Goal: Book appointment/travel/reservation

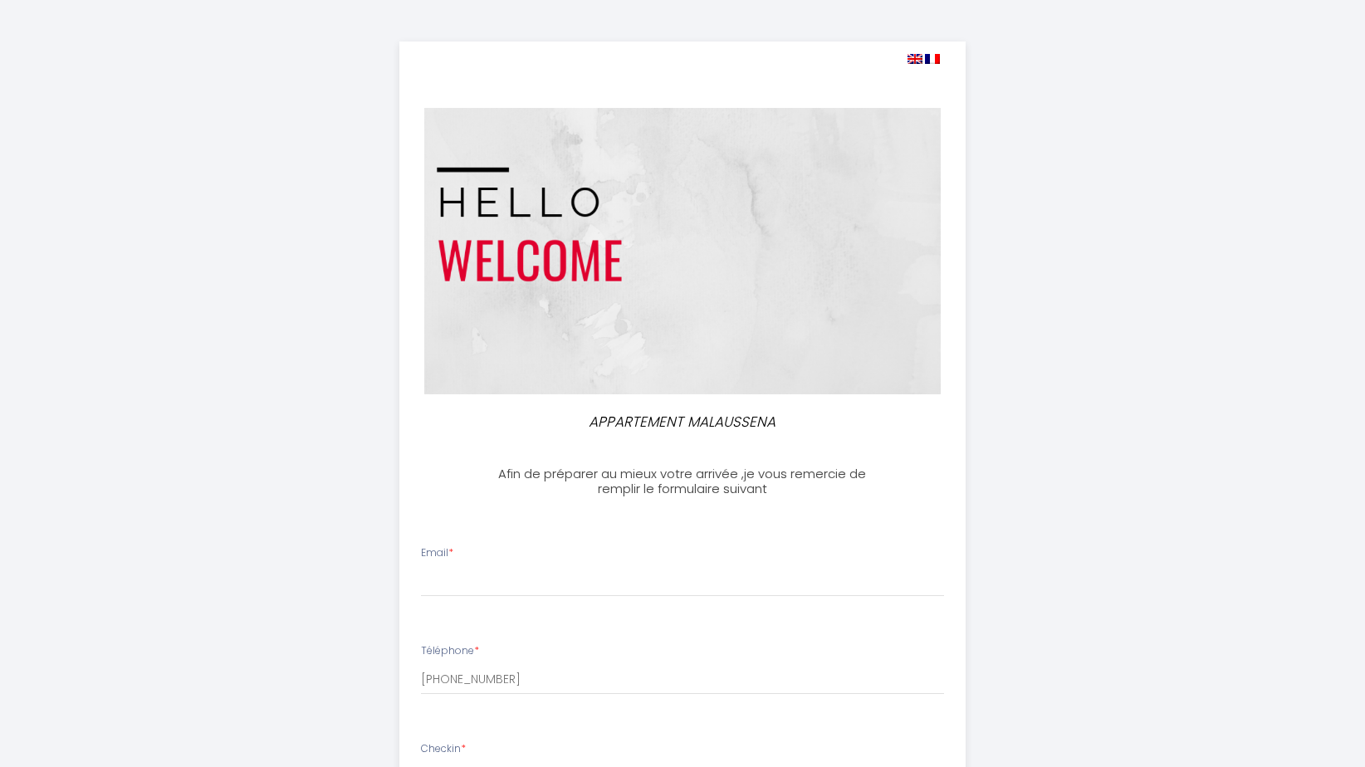
select select
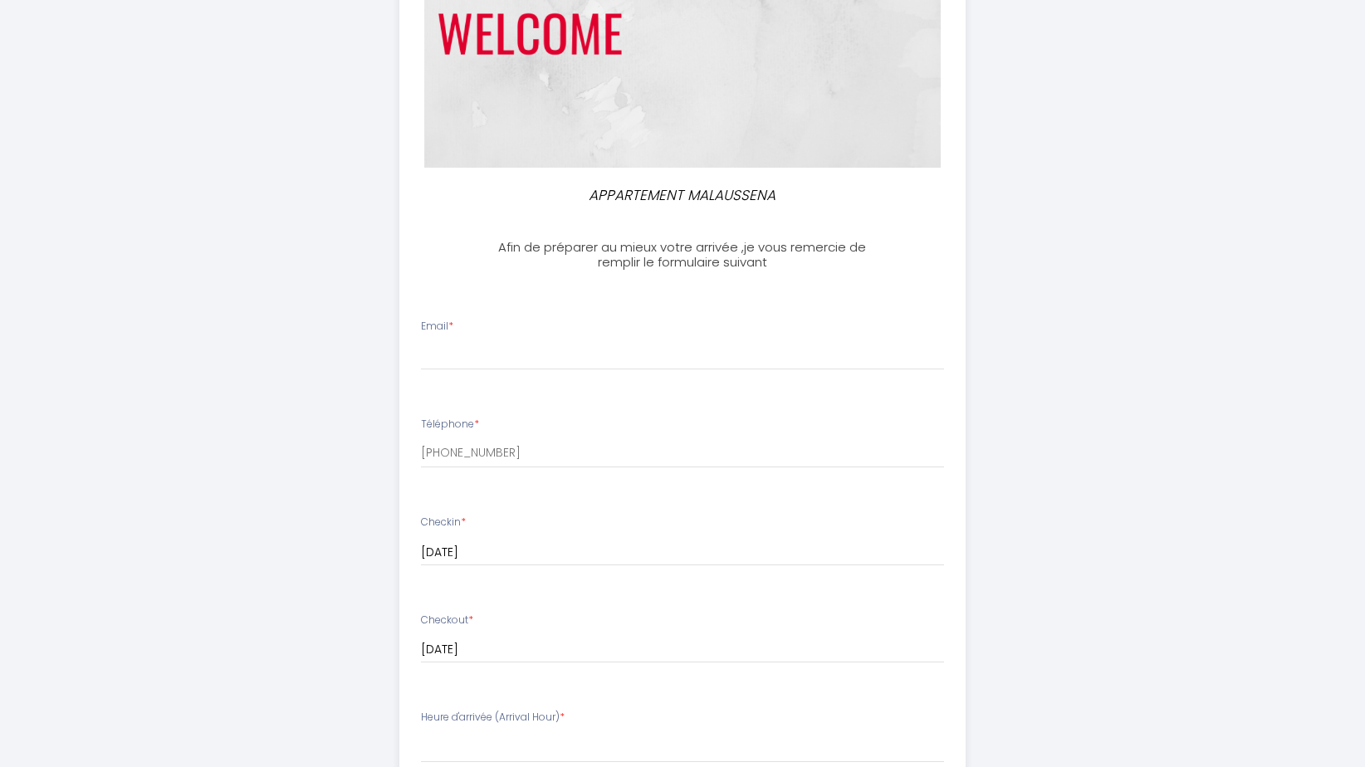
scroll to position [228, 0]
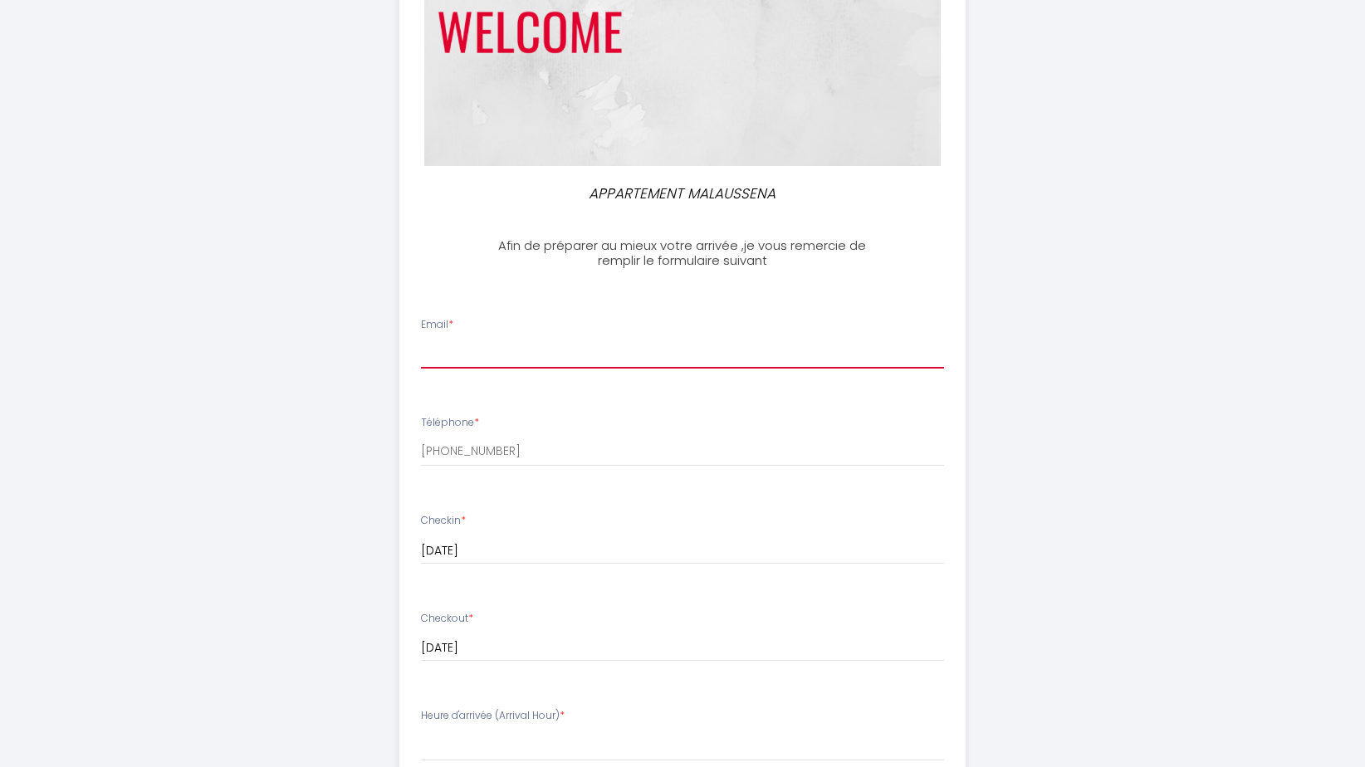
type input "[EMAIL_ADDRESS][DOMAIN_NAME]"
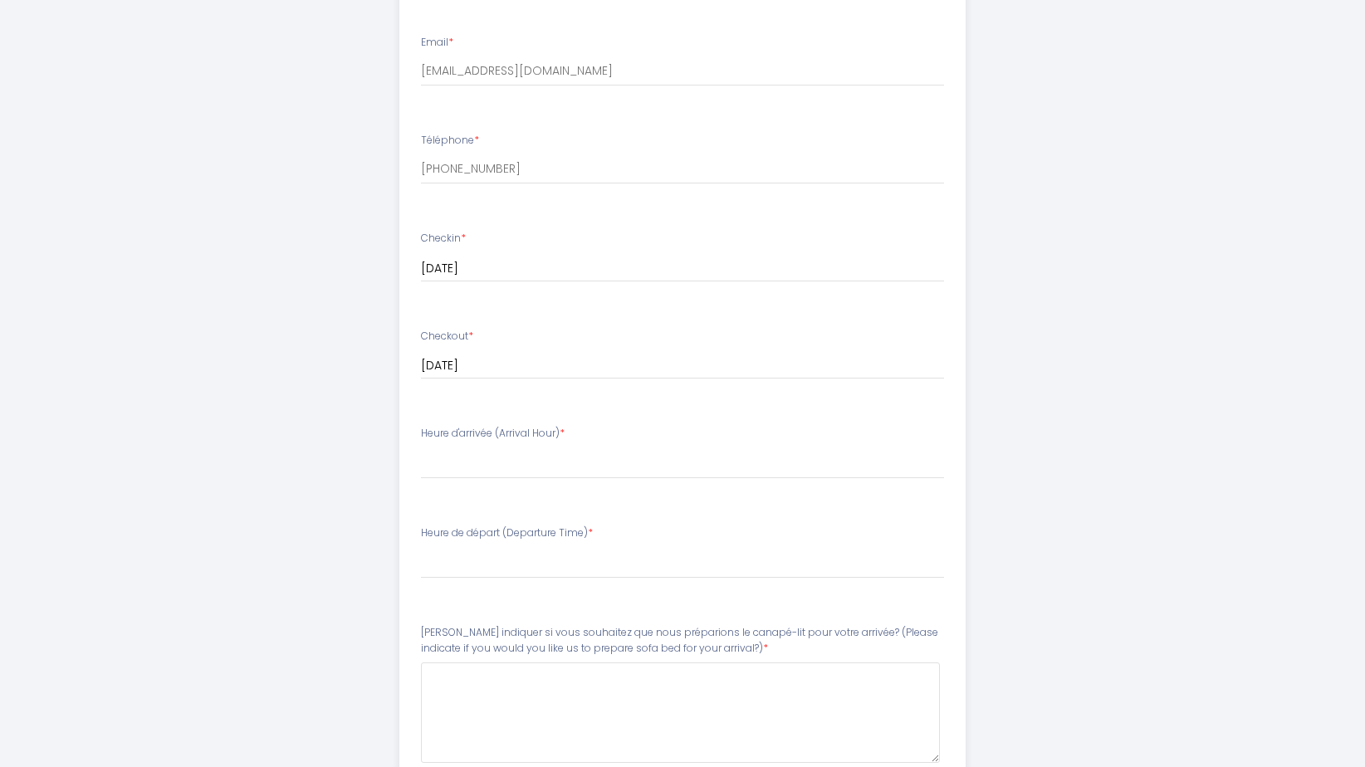
scroll to position [522, 0]
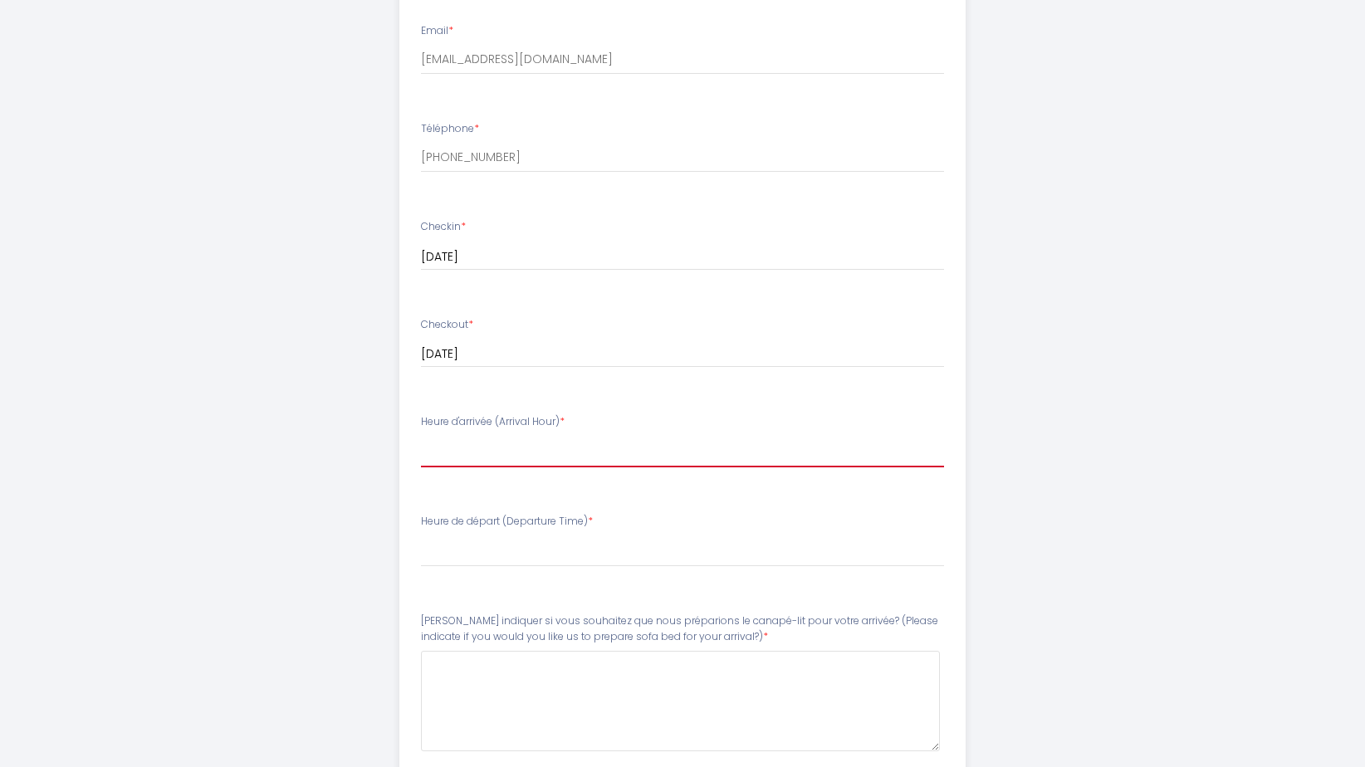
select select "15:00"
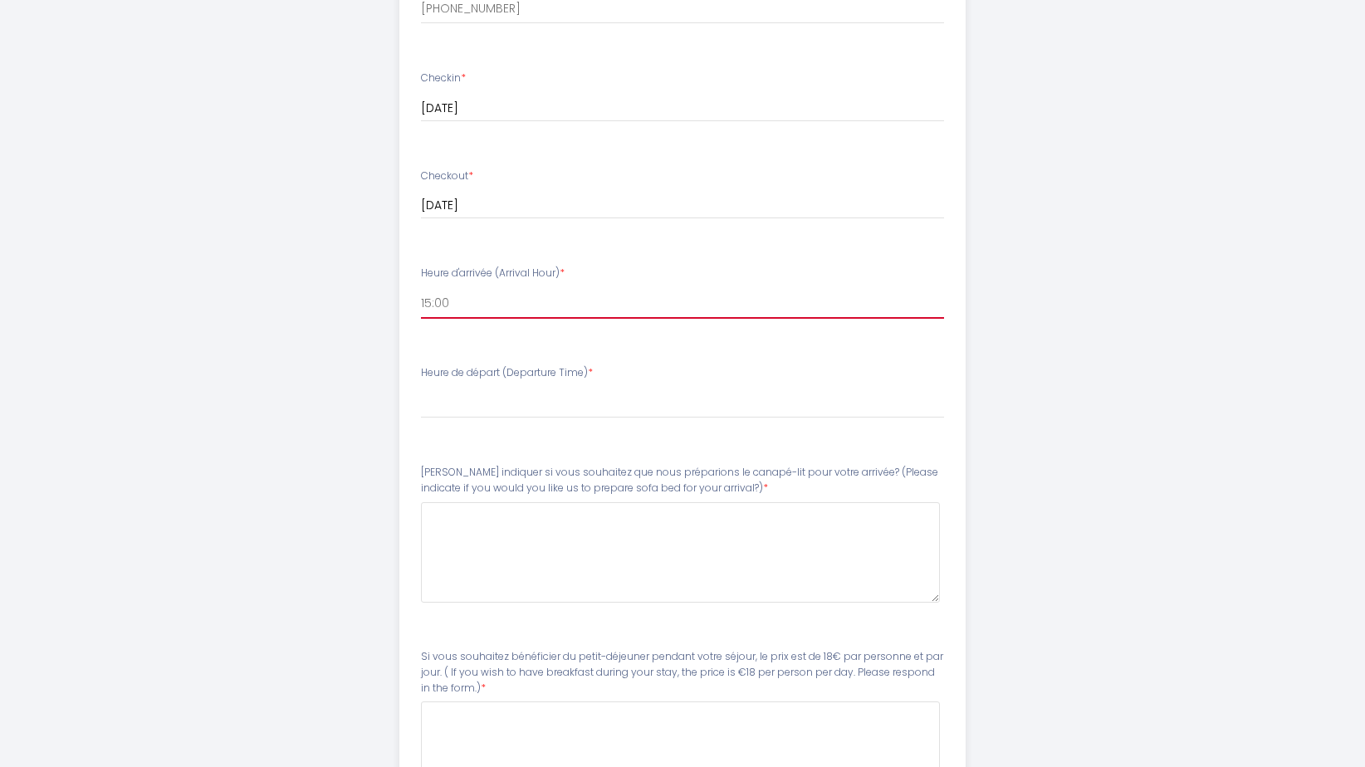
scroll to position [684, 0]
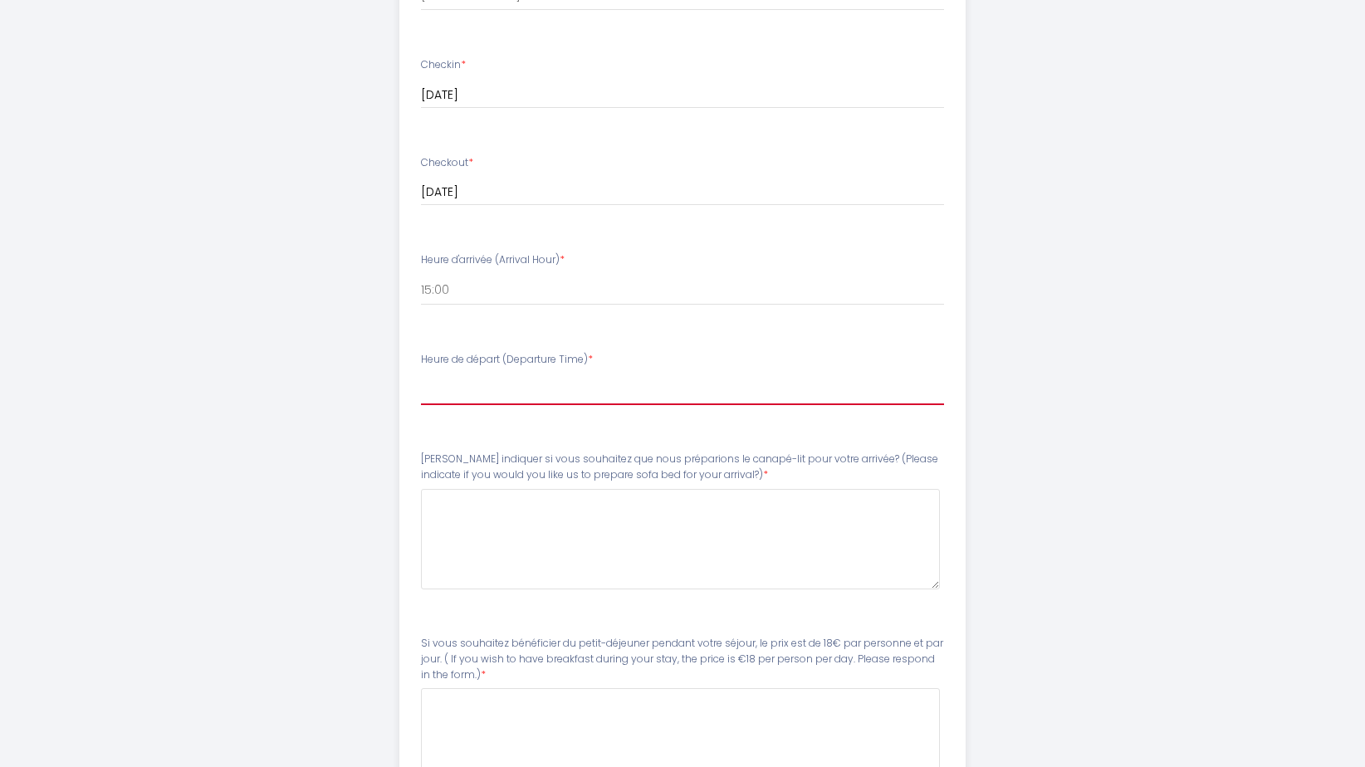
select select "11:00"
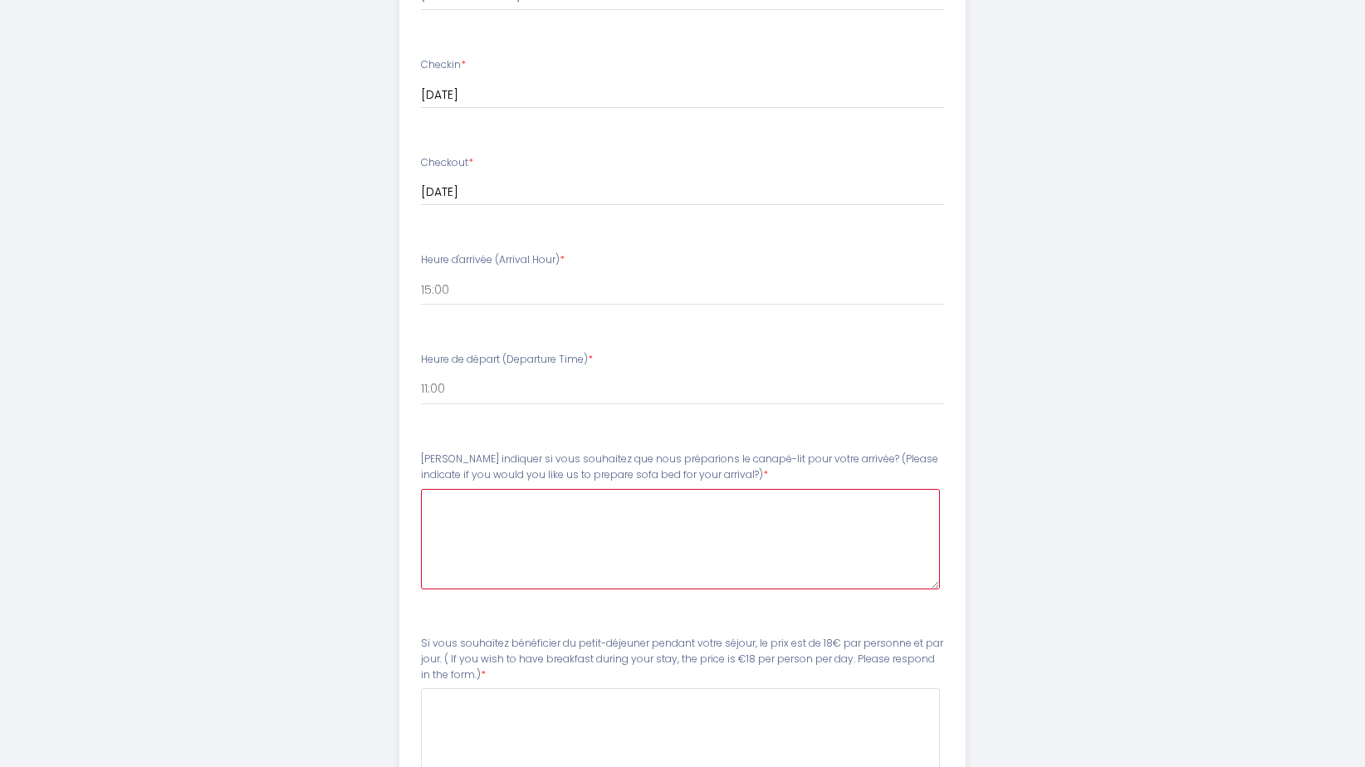
click at [674, 552] on arrival\?\)6 at bounding box center [681, 539] width 520 height 100
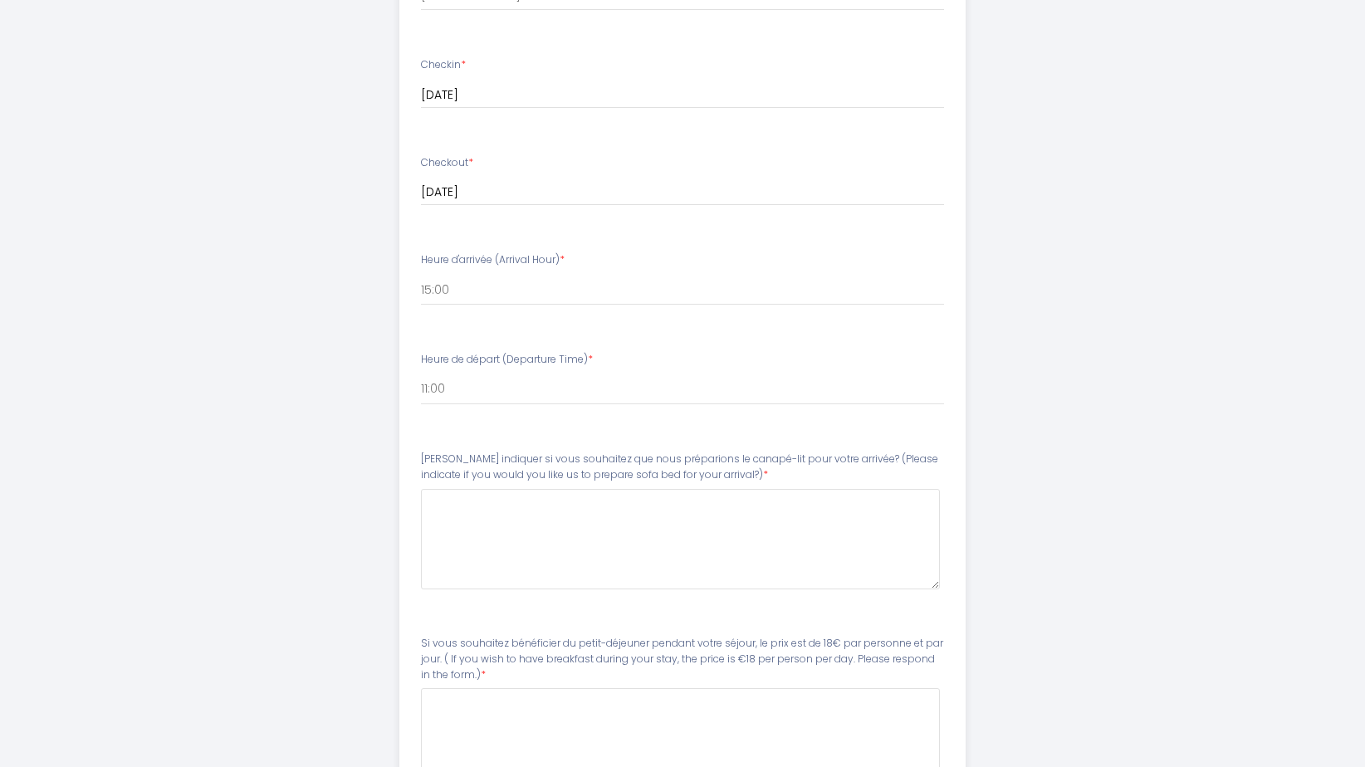
drag, startPoint x: 859, startPoint y: 448, endPoint x: 703, endPoint y: 470, distance: 157.6
click at [703, 470] on label "[PERSON_NAME] indiquer si vous souhaitez que nous préparions le canapé-lit pour…" at bounding box center [683, 468] width 524 height 32
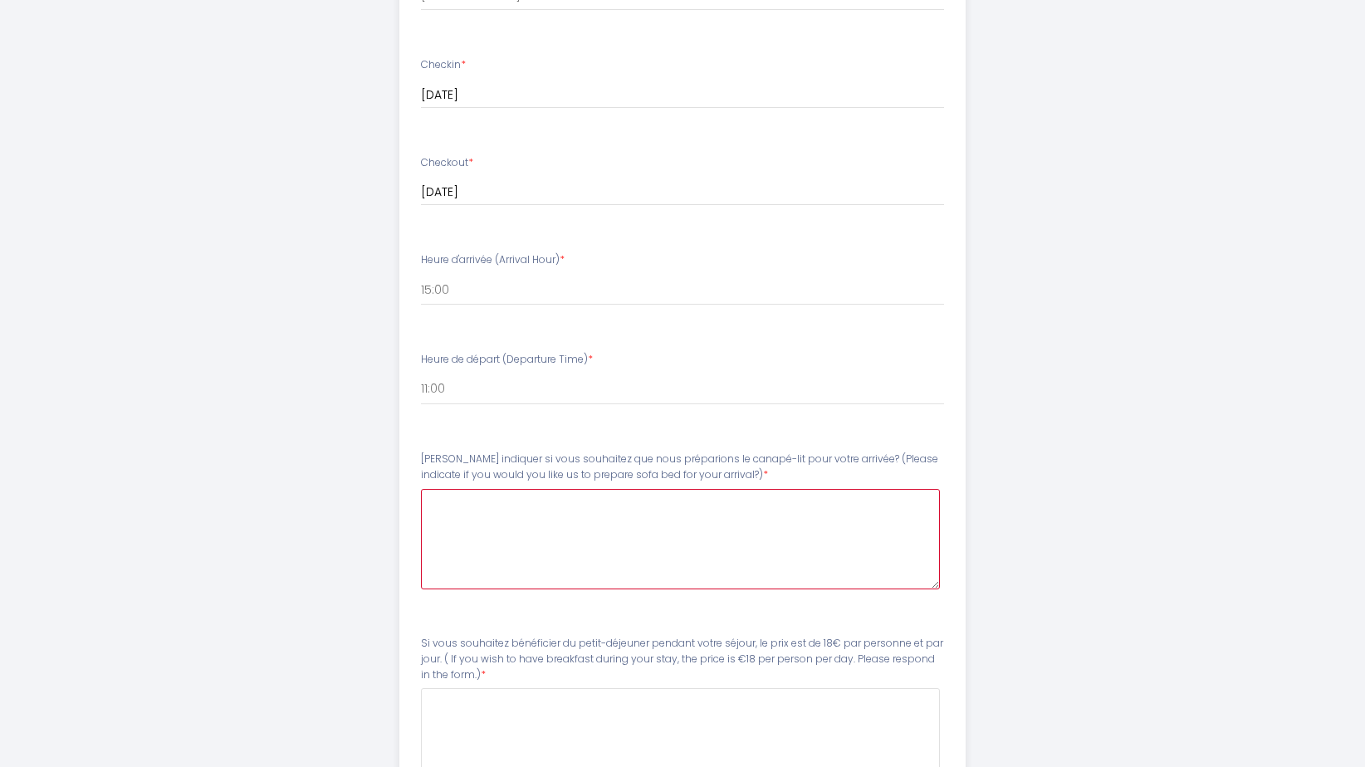
click at [696, 537] on arrival\?\)6 at bounding box center [681, 539] width 520 height 100
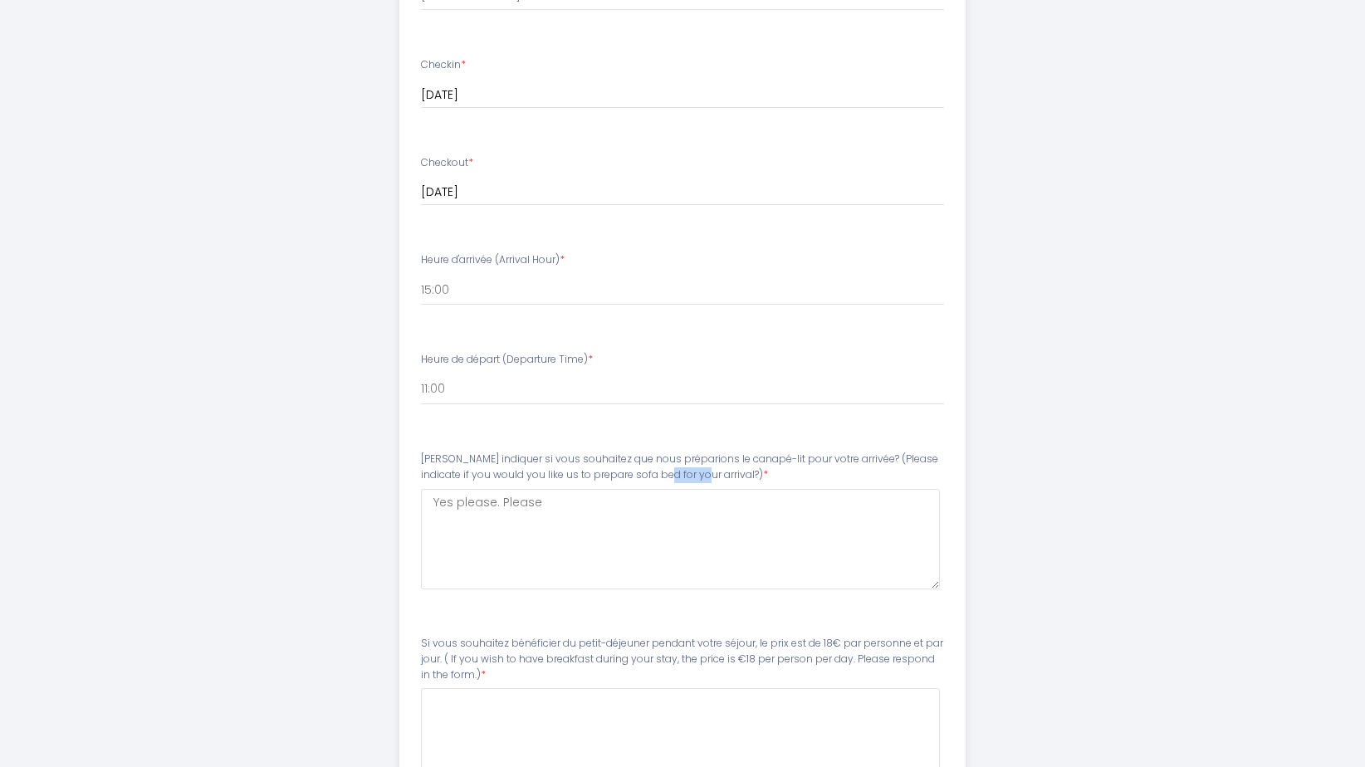
drag, startPoint x: 894, startPoint y: 451, endPoint x: 933, endPoint y: 453, distance: 39.1
click at [934, 453] on label "[PERSON_NAME] indiquer si vous souhaitez que nous préparions le canapé-lit pour…" at bounding box center [683, 468] width 524 height 32
click at [863, 463] on label "[PERSON_NAME] indiquer si vous souhaitez que nous préparions le canapé-lit pour…" at bounding box center [683, 468] width 524 height 32
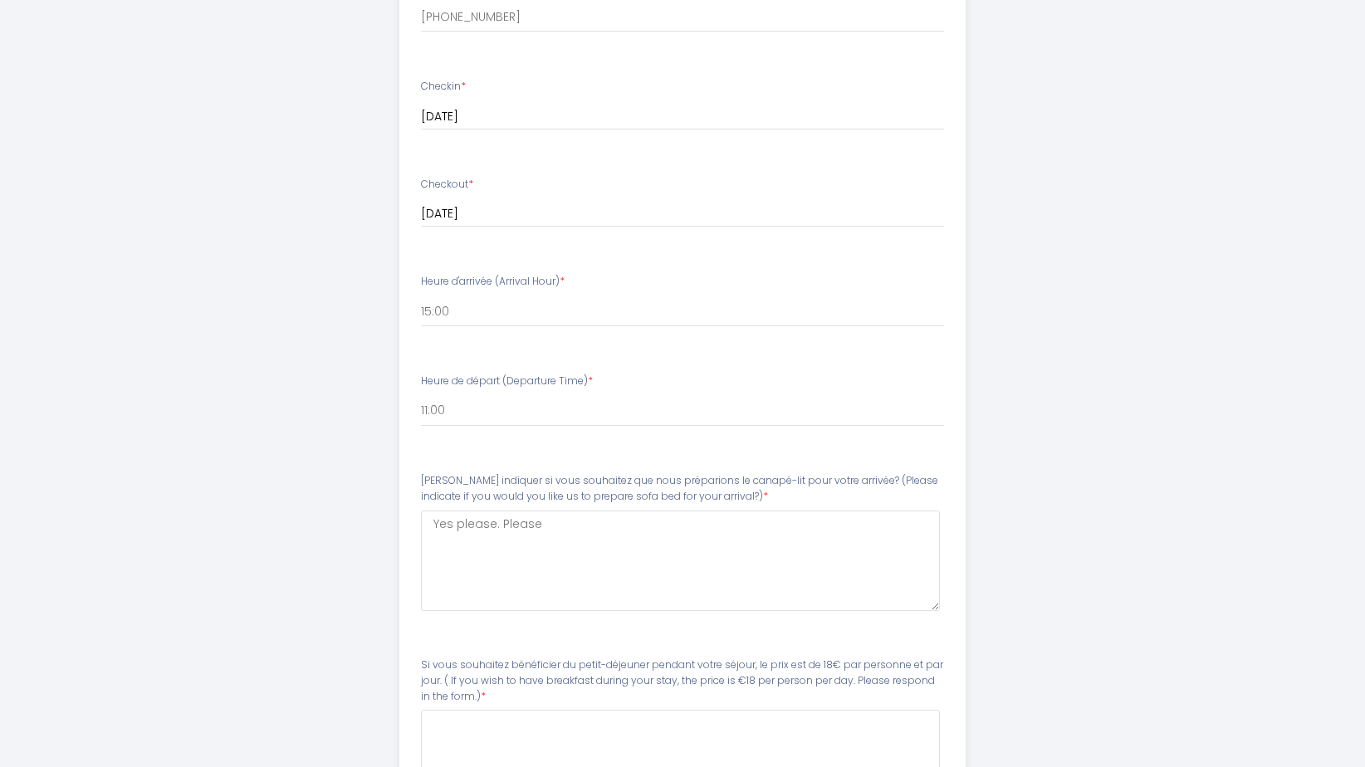
scroll to position [666, 0]
click at [549, 497] on div "[PERSON_NAME] indiquer si vous souhaitez que nous préparions le canapé-lit pour…" at bounding box center [683, 540] width 524 height 138
click at [566, 523] on arrival\?\)6 "Yes please. Please" at bounding box center [681, 557] width 520 height 100
type arrival\?\)6 "Yes please. Please prepare sofa bed for us."
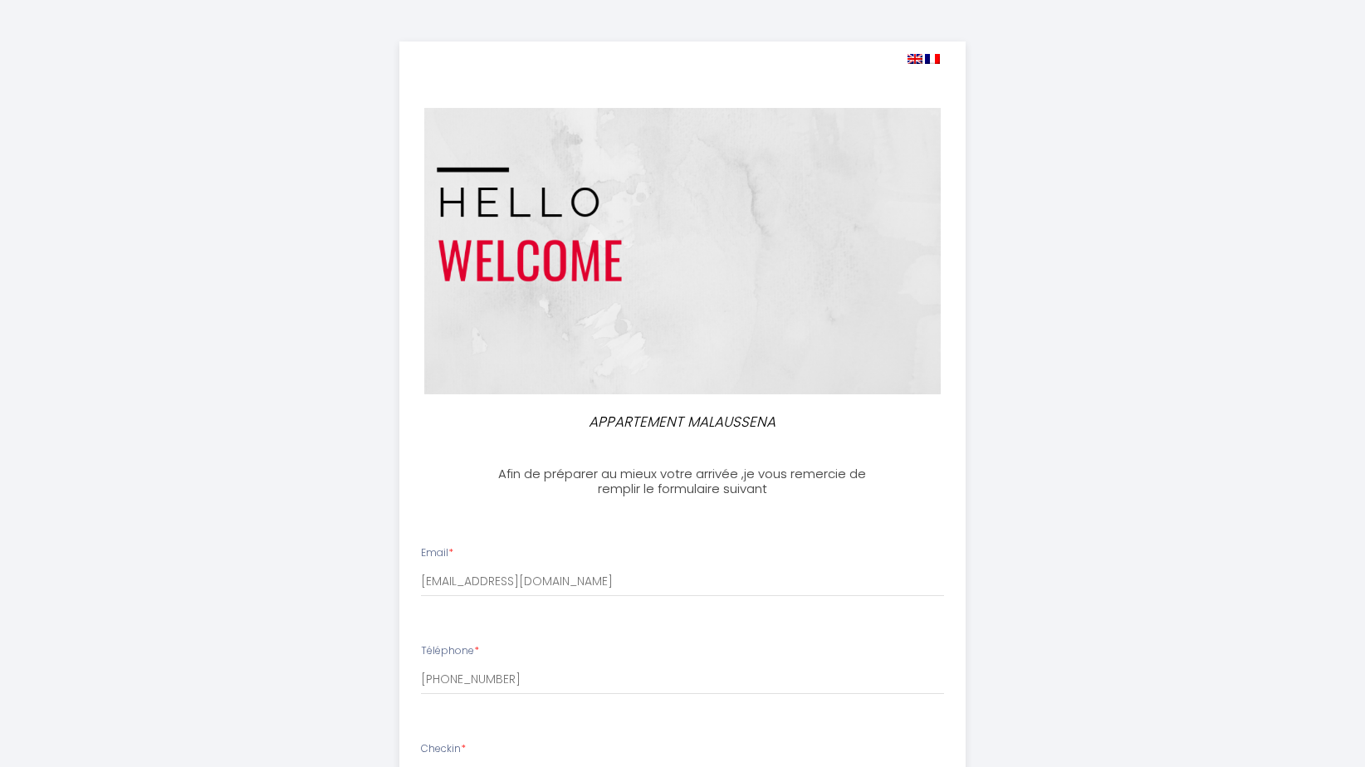
scroll to position [0, 0]
